Goal: Register for event/course

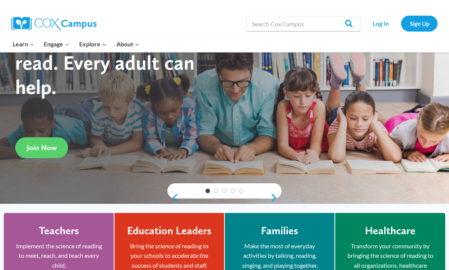
click at [447, 46] on div "Learn Expand PK-5 Structured Literacy Program En español Early Care and Learnin…" at bounding box center [224, 44] width 449 height 16
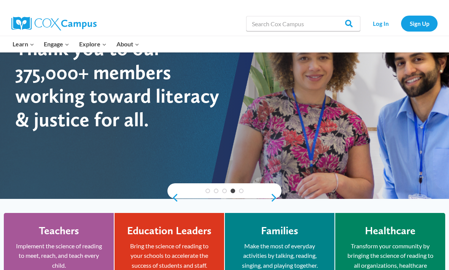
scroll to position [53, 0]
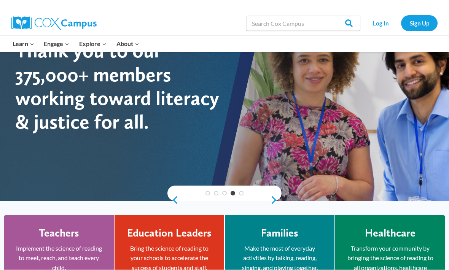
click at [414, 25] on link "Sign Up" at bounding box center [419, 24] width 37 height 16
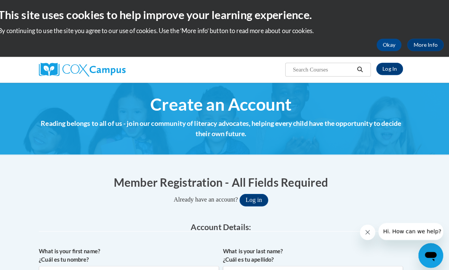
click at [412, 21] on h2 "This site uses cookies to help improve your learning experience." at bounding box center [224, 15] width 437 height 15
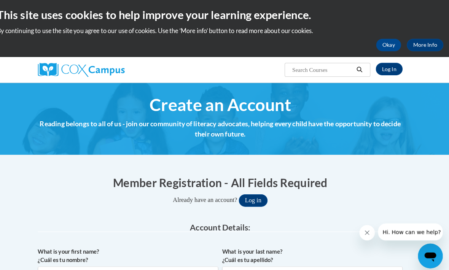
click at [132, 0] on html "This site uses cookies to help improve your learning experience. By continuing …" at bounding box center [224, 135] width 449 height 270
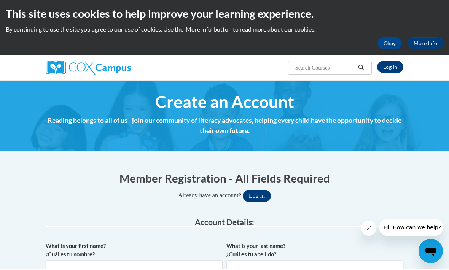
scroll to position [1, 0]
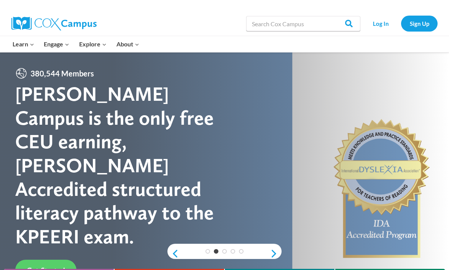
click at [424, 19] on link "Sign Up" at bounding box center [419, 24] width 37 height 16
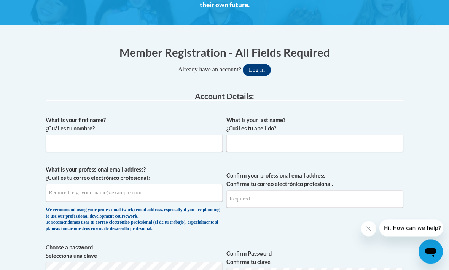
scroll to position [128, 0]
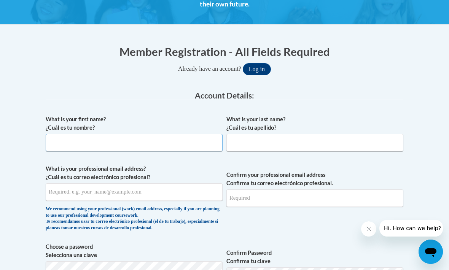
click at [189, 136] on input "What is your first name? ¿Cuál es tu nombre?" at bounding box center [134, 142] width 177 height 17
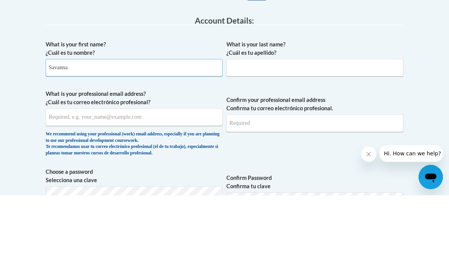
type input "Savanna"
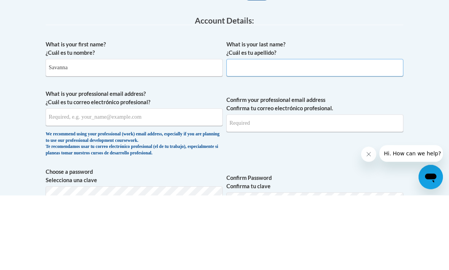
click at [304, 134] on input "What is your last name? ¿Cuál es tu apellido?" at bounding box center [314, 142] width 177 height 17
type input "[PERSON_NAME]"
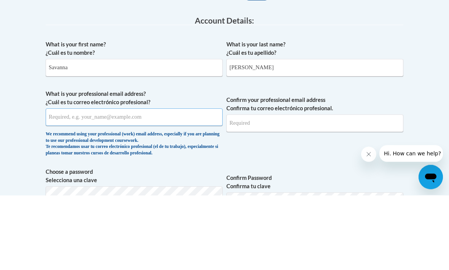
click at [167, 183] on input "What is your professional email address? ¿Cuál es tu correo electrónico profesi…" at bounding box center [134, 191] width 177 height 17
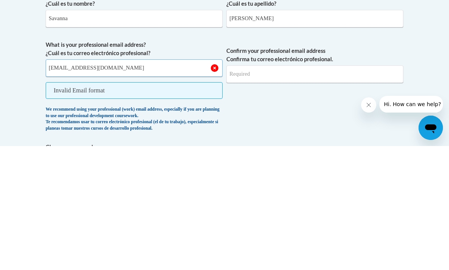
type input "[EMAIL_ADDRESS][DOMAIN_NAME]"
click at [342, 189] on input "Confirm your professional email address Confirma tu correo electrónico profesio…" at bounding box center [314, 197] width 177 height 17
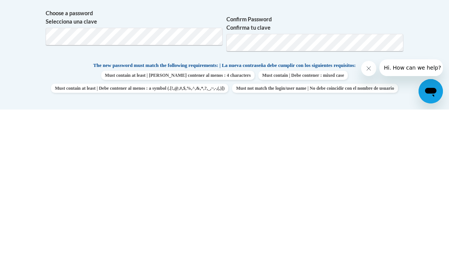
type input "[EMAIL_ADDRESS][DOMAIN_NAME]"
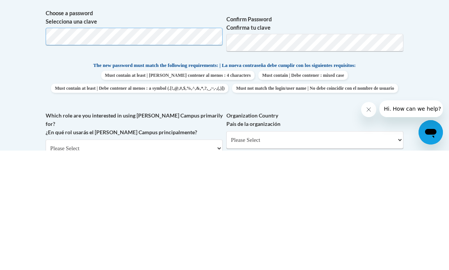
scroll to position [362, 0]
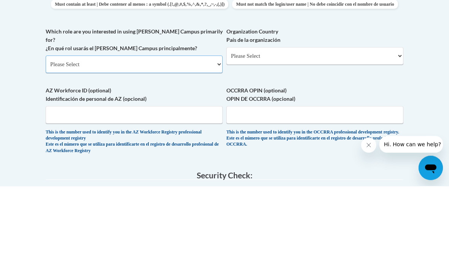
click at [194, 140] on select "Please Select College/University | Colegio/Universidad Community/Nonprofit Part…" at bounding box center [134, 148] width 177 height 17
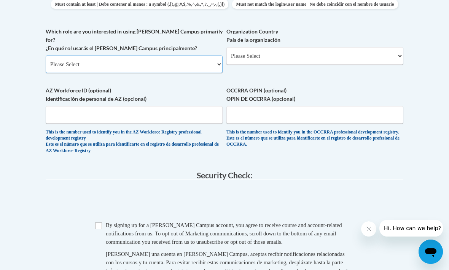
select select "5a18ea06-2b54-4451-96f2-d152daf9eac5"
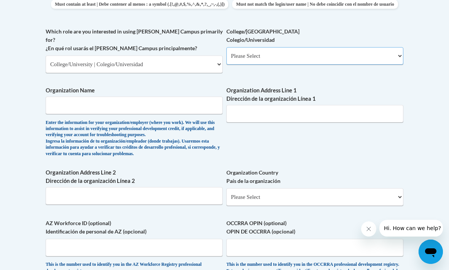
click at [314, 49] on select "Please Select College/University Staff | Empleado universitario College/Univers…" at bounding box center [314, 55] width 177 height 17
select select "99b32b07-cffc-426c-8bf6-0cd77760d84b"
click at [181, 97] on input "Organization Name" at bounding box center [134, 105] width 177 height 17
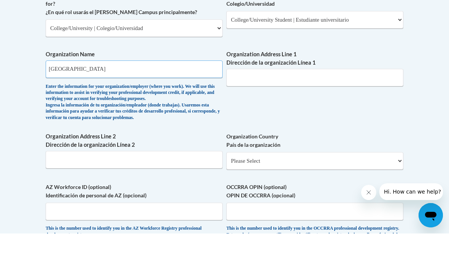
type input "Fort valley state university"
click at [356, 105] on input "Organization Address Line 1 Dirección de la organización Línea 1" at bounding box center [314, 113] width 177 height 17
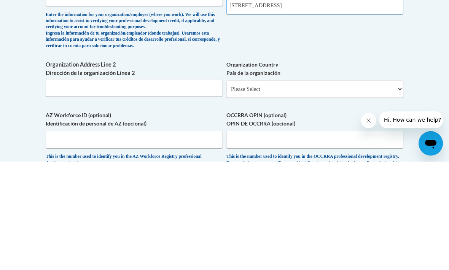
type input "1005 state university dr fort valley ga 31030"
click at [359, 189] on select "Please Select United States | Estados Unidos Outside of the United States | Fue…" at bounding box center [314, 197] width 177 height 17
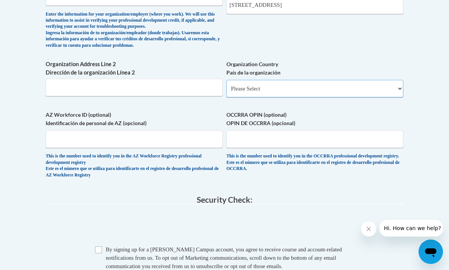
select select "ad49bcad-a171-4b2e-b99c-48b446064914"
select select
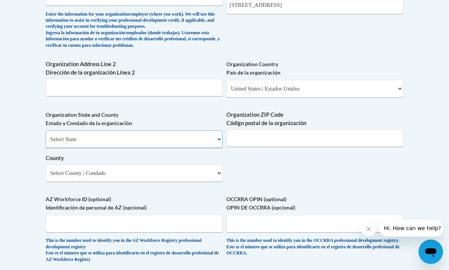
click at [203, 130] on select "Select State Alabama Alaska Arizona Arkansas California Colorado Connecticut De…" at bounding box center [134, 138] width 177 height 17
select select "Georgia"
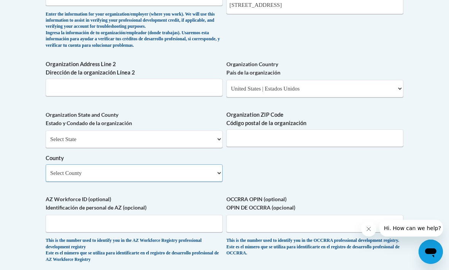
click at [161, 164] on select "Select County Appling Atkinson Bacon Baker Baldwin Banks Barrow Bartow Ben Hill…" at bounding box center [134, 172] width 177 height 17
select select "Peach"
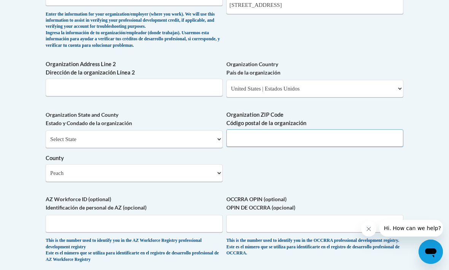
click at [292, 129] on input "Organization ZIP Code Código postal de la organización" at bounding box center [314, 137] width 177 height 17
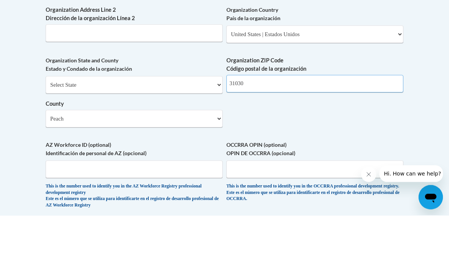
type input "31030"
click at [419, 100] on body "This site uses cookies to help improve your learning experience. By continuing …" at bounding box center [224, 34] width 449 height 1176
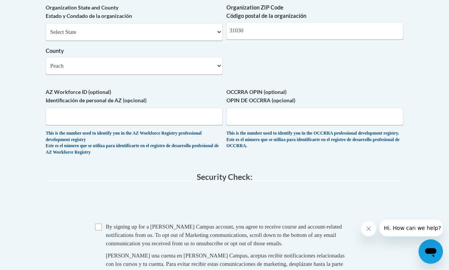
scroll to position [661, 0]
click at [97, 224] on input "Checkbox" at bounding box center [98, 227] width 7 height 7
checkbox input "true"
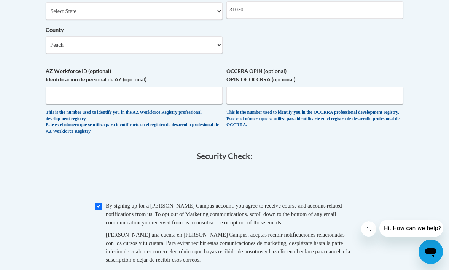
scroll to position [693, 0]
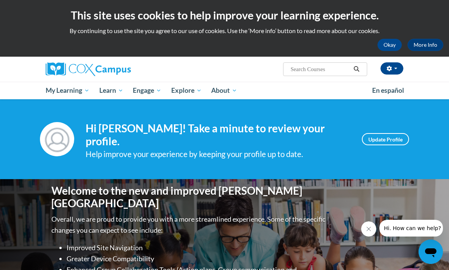
click at [393, 45] on button "Okay" at bounding box center [389, 45] width 24 height 12
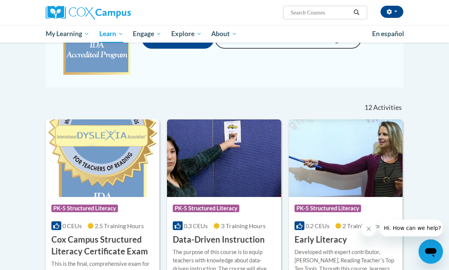
scroll to position [168, 0]
